Goal: Information Seeking & Learning: Learn about a topic

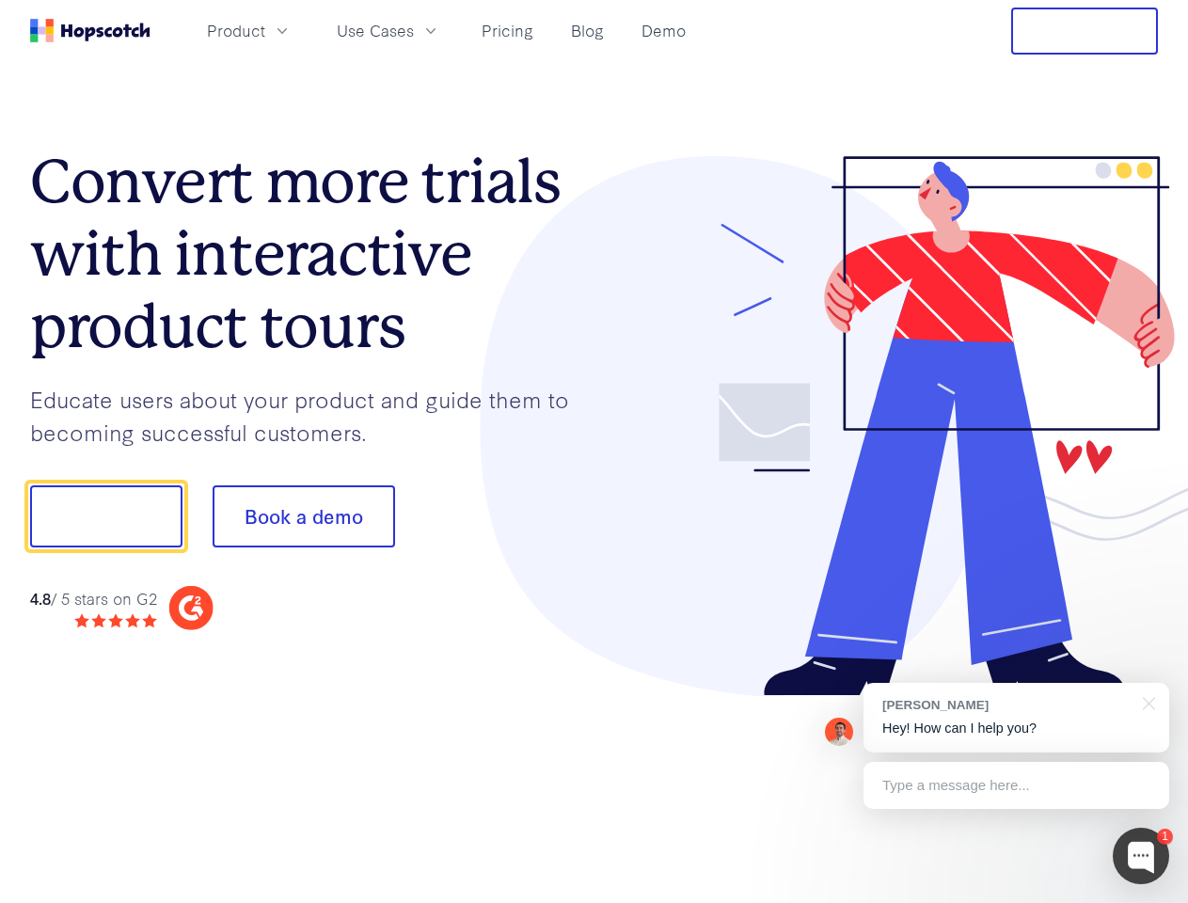
click at [594, 451] on div at bounding box center [876, 426] width 564 height 541
click at [265, 30] on span "Product" at bounding box center [236, 31] width 58 height 24
click at [414, 30] on span "Use Cases" at bounding box center [375, 31] width 77 height 24
click at [1084, 31] on button "Free Trial" at bounding box center [1084, 31] width 147 height 47
click at [105, 516] on button "Show me!" at bounding box center [106, 516] width 152 height 62
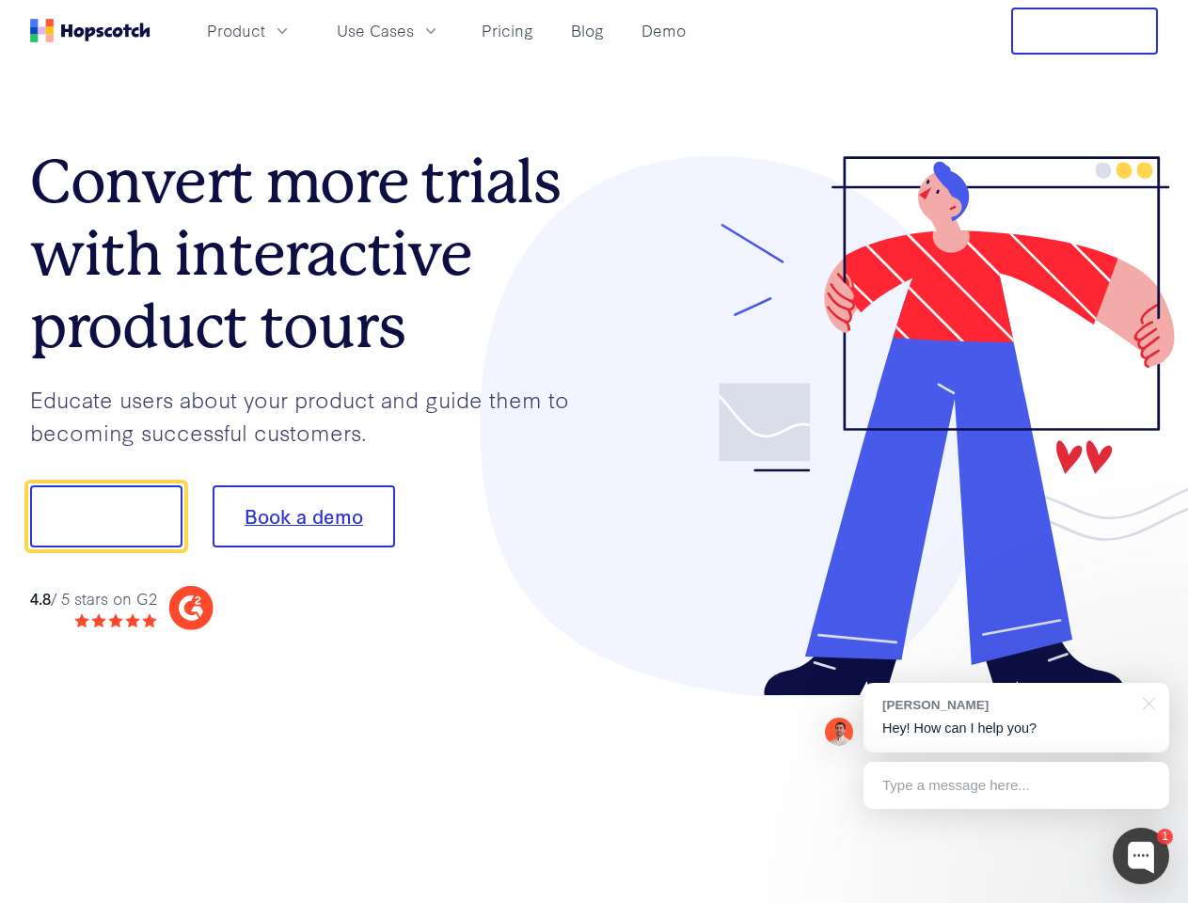
click at [303, 516] on button "Book a demo" at bounding box center [304, 516] width 182 height 62
click at [1141, 856] on div at bounding box center [1141, 856] width 56 height 56
click at [1016, 718] on div "[PERSON_NAME] Hey! How can I help you?" at bounding box center [1016, 718] width 306 height 70
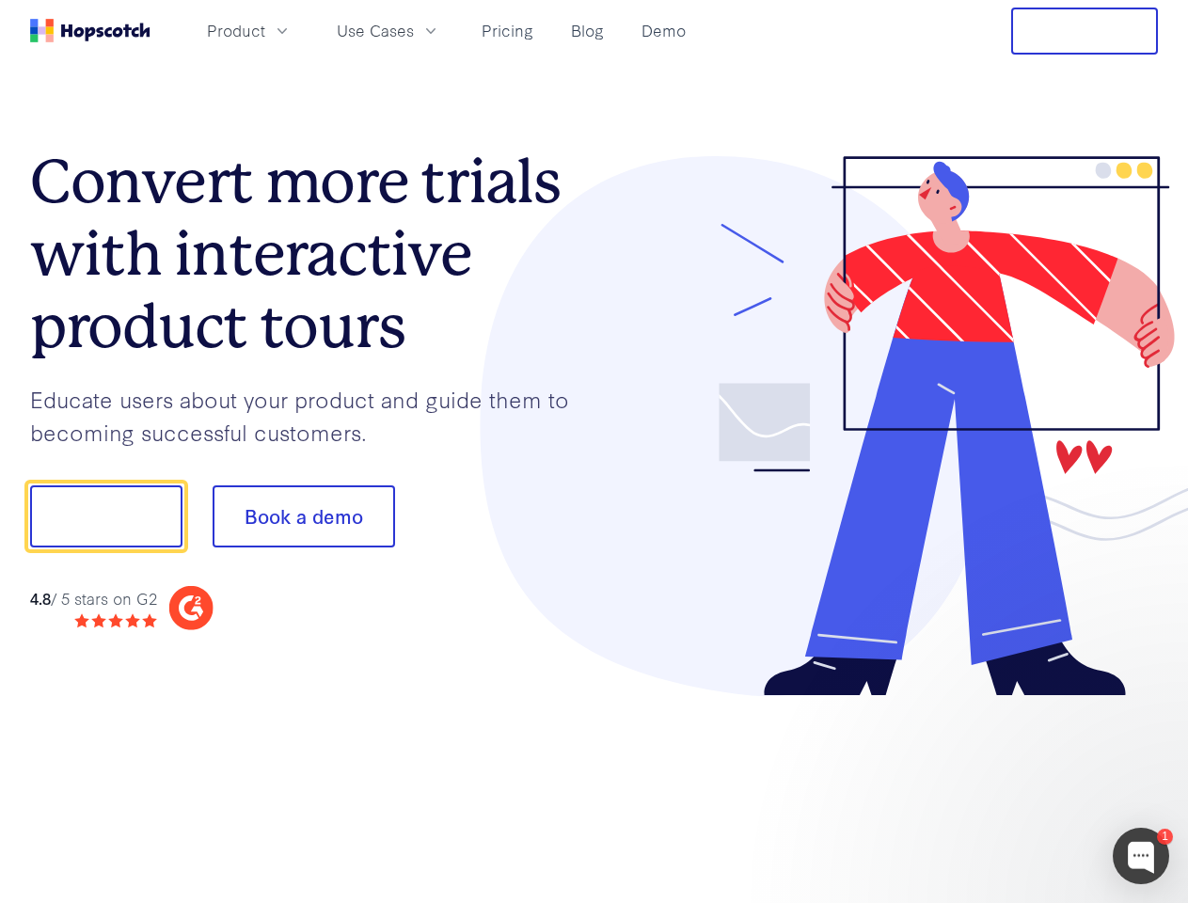
click at [1145, 702] on div at bounding box center [992, 513] width 353 height 627
click at [1016, 785] on div at bounding box center [992, 639] width 353 height 375
